Goal: Task Accomplishment & Management: Use online tool/utility

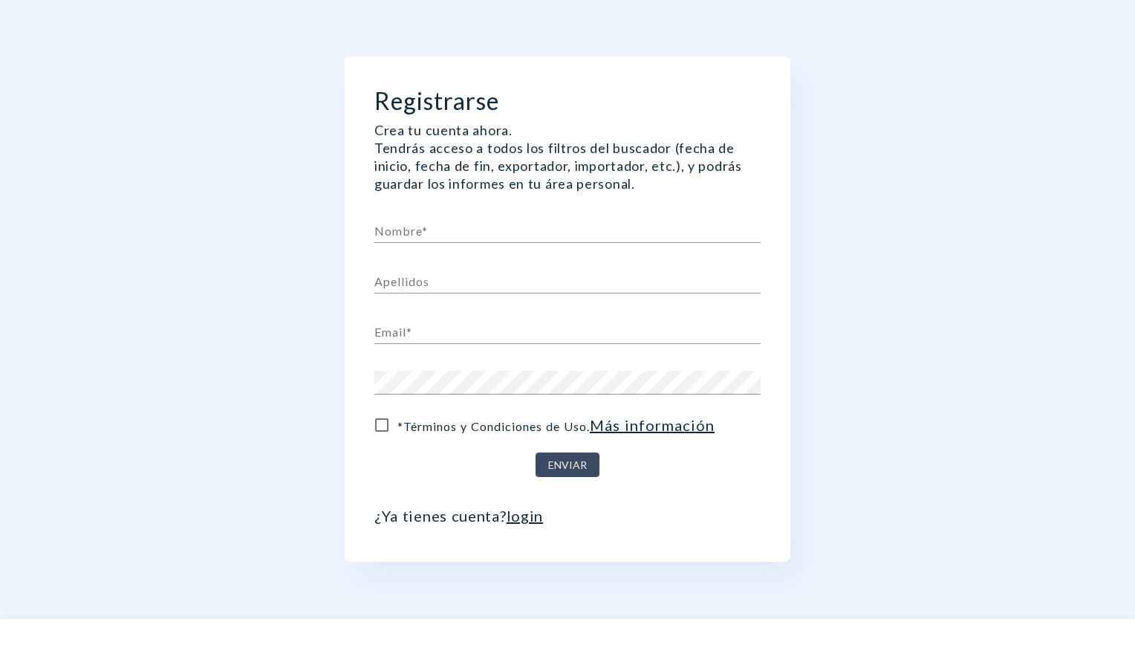
click at [517, 507] on link "login" at bounding box center [525, 516] width 37 height 18
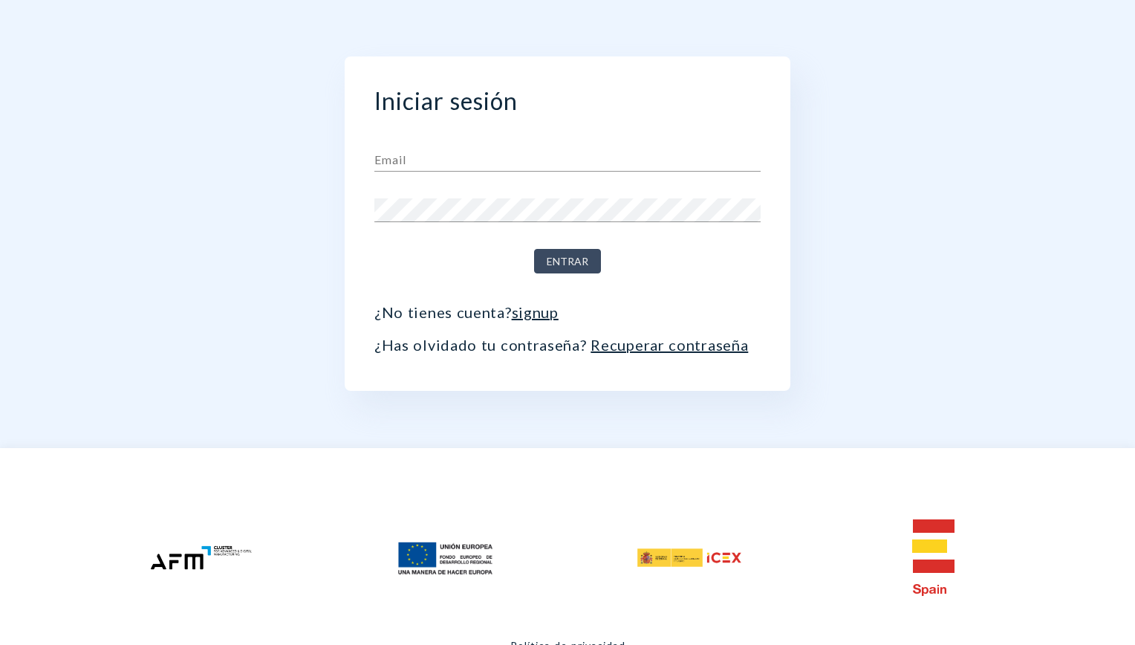
click at [410, 158] on input "text" at bounding box center [567, 160] width 386 height 24
type input "[EMAIL_ADDRESS][DOMAIN_NAME]"
click at [557, 265] on span "Entrar" at bounding box center [568, 262] width 42 height 19
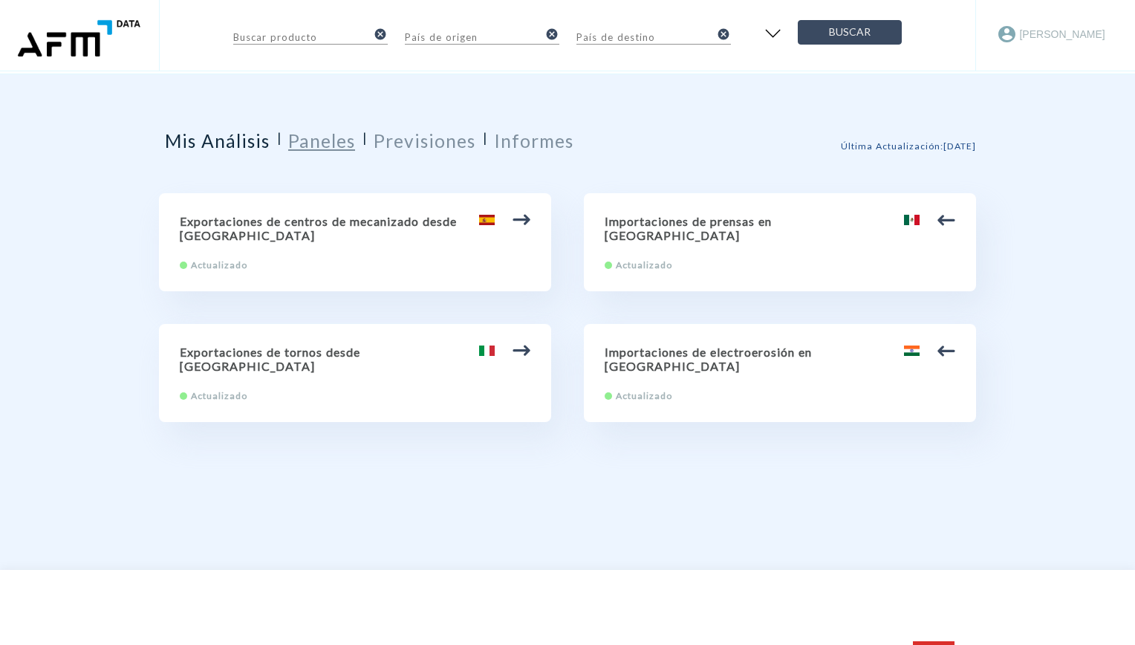
click at [330, 144] on h2 "Paneles" at bounding box center [321, 141] width 67 height 22
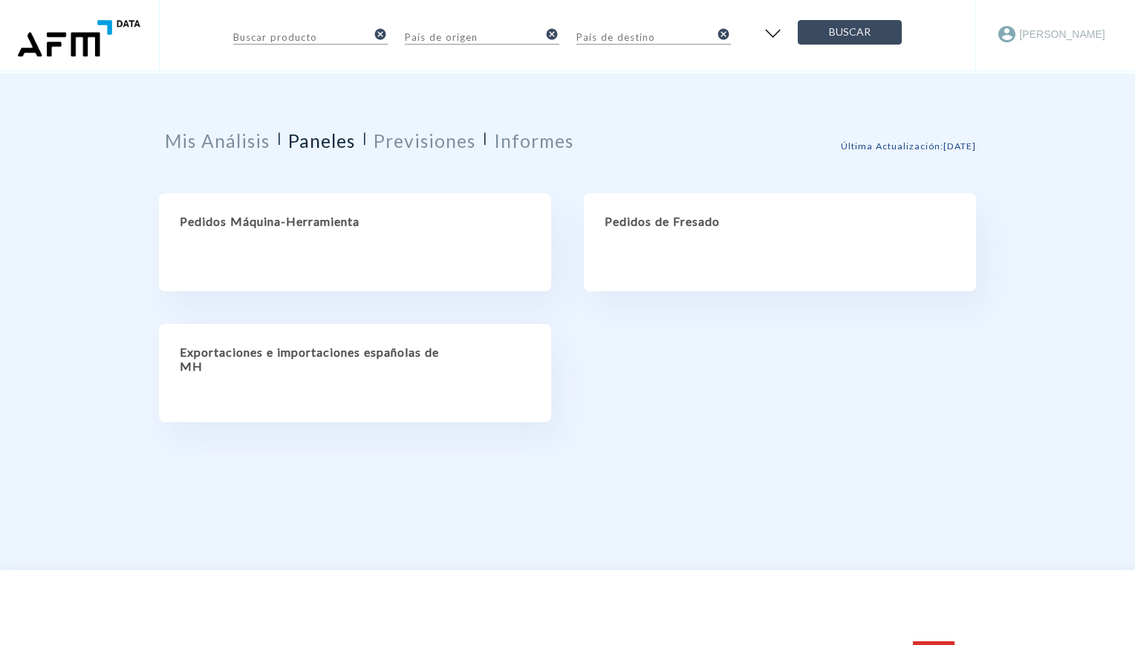
click at [336, 358] on h2 "Exportaciones e importaciones españolas de MH" at bounding box center [355, 359] width 351 height 28
click at [291, 224] on h2 "Pedidos Máquina-Herramienta" at bounding box center [355, 221] width 351 height 14
